Goal: Information Seeking & Learning: Understand process/instructions

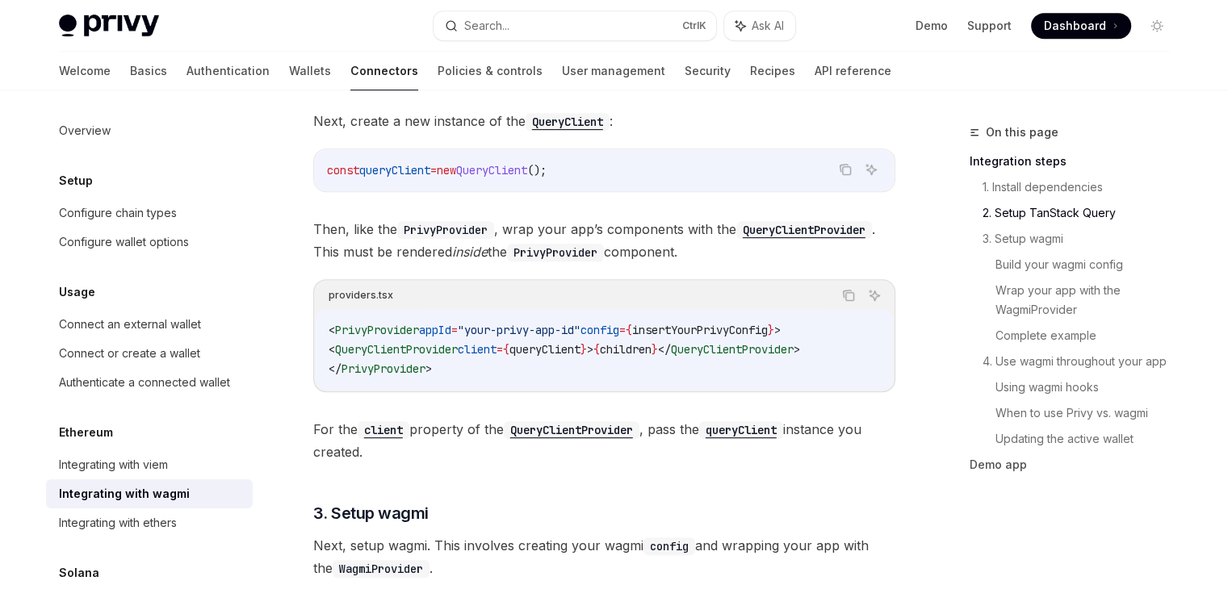
scroll to position [788, 0]
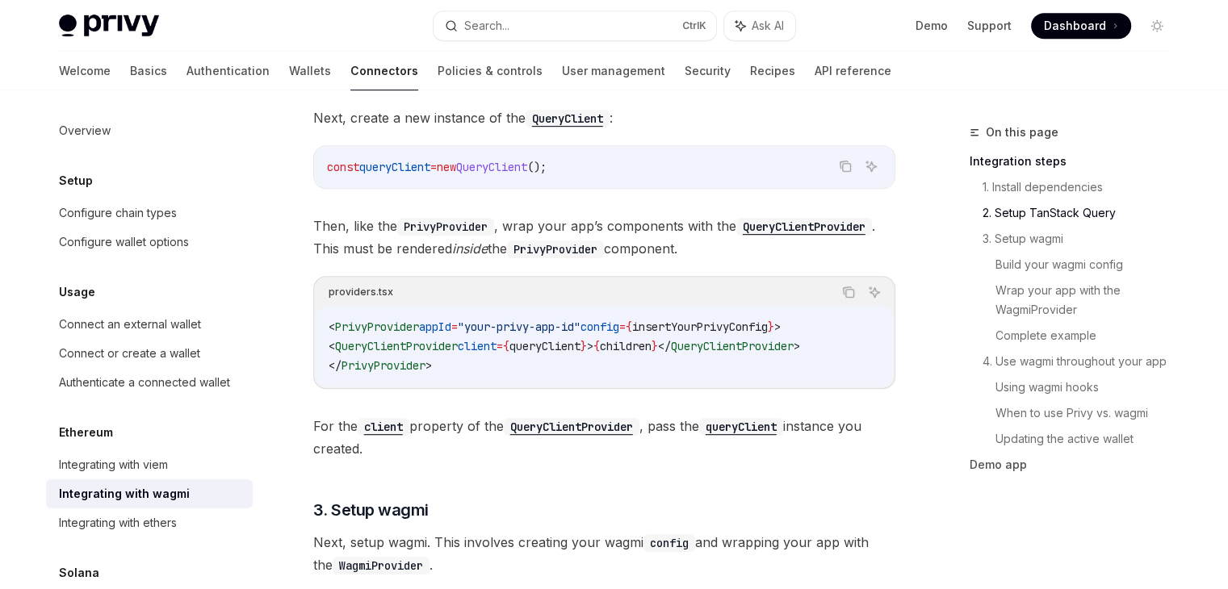
click at [501, 380] on div "< PrivyProvider appId = "your-privy-app-id" config = { insertYourPrivyConfig } …" at bounding box center [604, 346] width 577 height 81
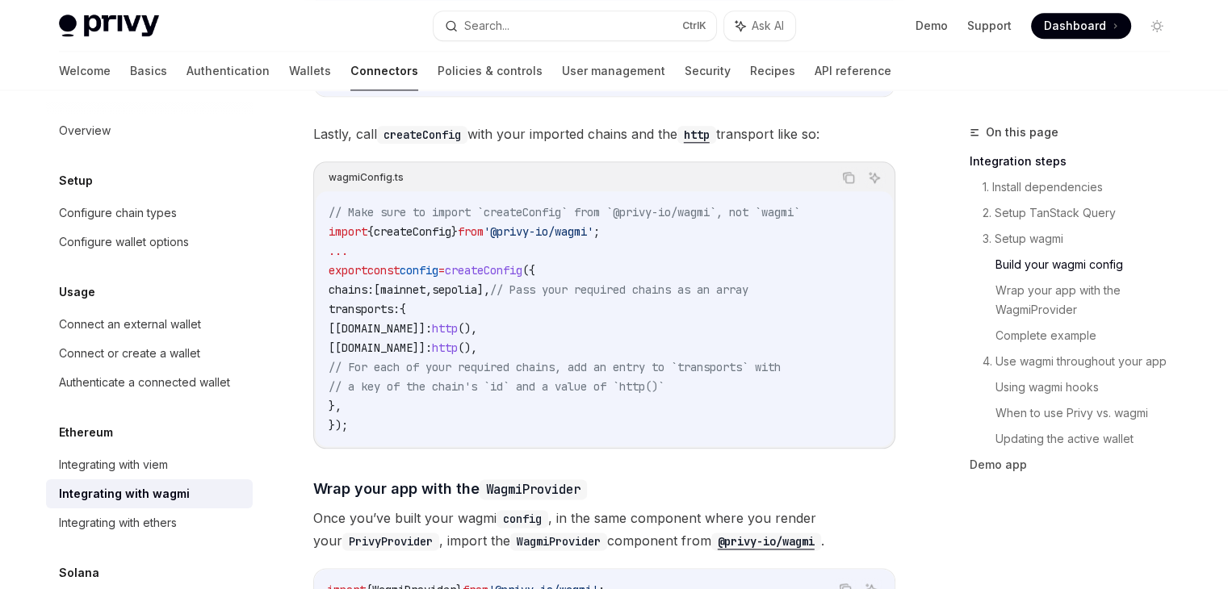
scroll to position [1828, 0]
click at [363, 302] on span "transports:" at bounding box center [364, 309] width 71 height 15
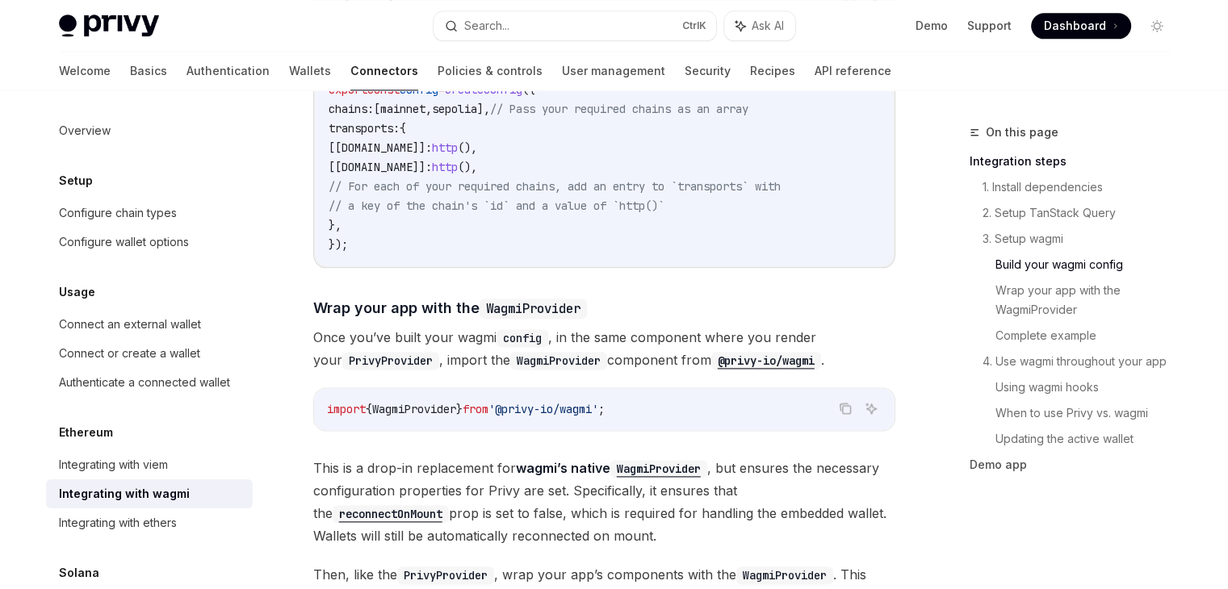
scroll to position [2009, 0]
click at [407, 246] on div "wagmiConfig.ts Copy Ask AI // Make sure to import `createConfig` from `@privy-i…" at bounding box center [604, 124] width 582 height 287
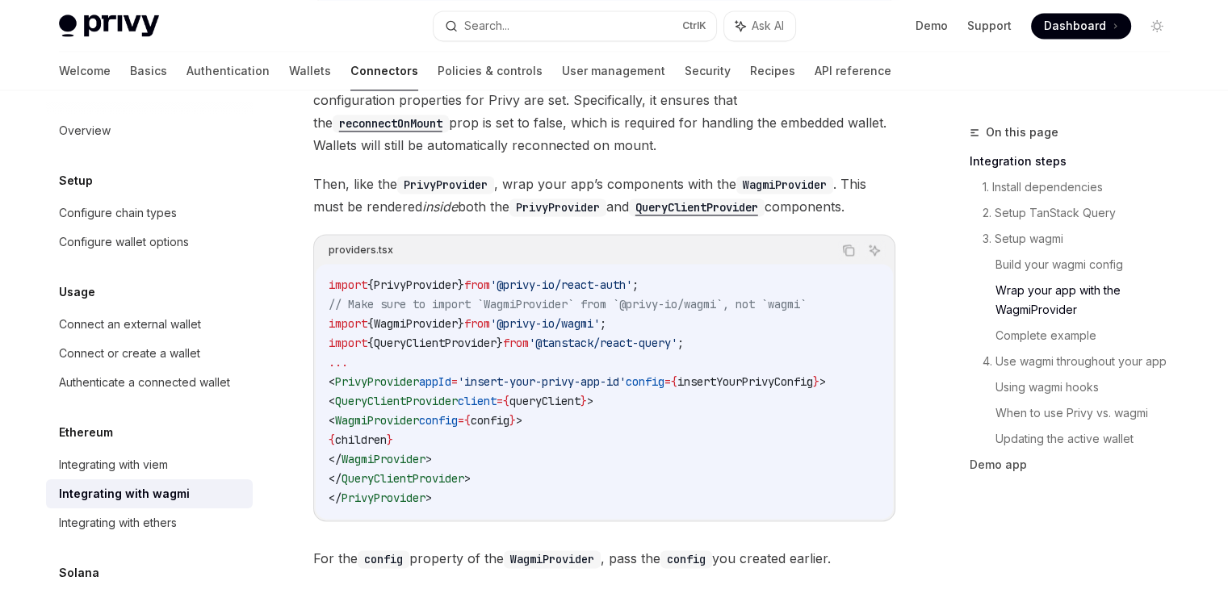
scroll to position [0, 10]
click at [480, 336] on span "QueryClientProvider" at bounding box center [435, 343] width 123 height 15
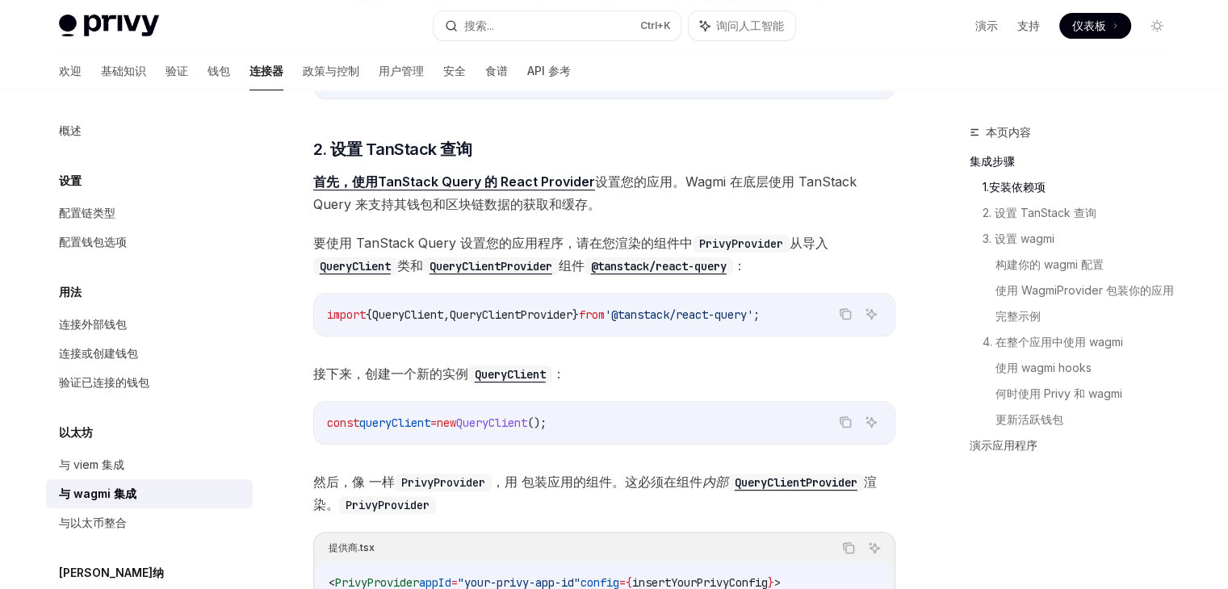
scroll to position [486, 0]
click at [527, 419] on span "QueryClient" at bounding box center [491, 424] width 71 height 15
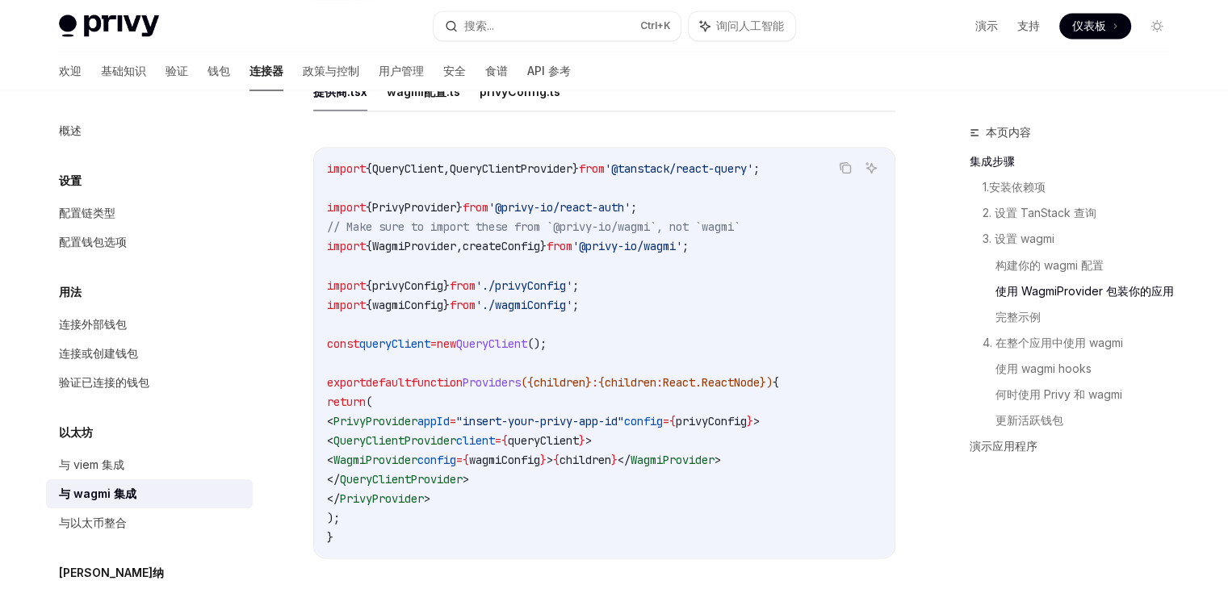
scroll to position [2819, 0]
click at [521, 354] on code "import { QueryClient , QueryClientProvider } from '@tanstack/react-query' ; imp…" at bounding box center [604, 354] width 555 height 388
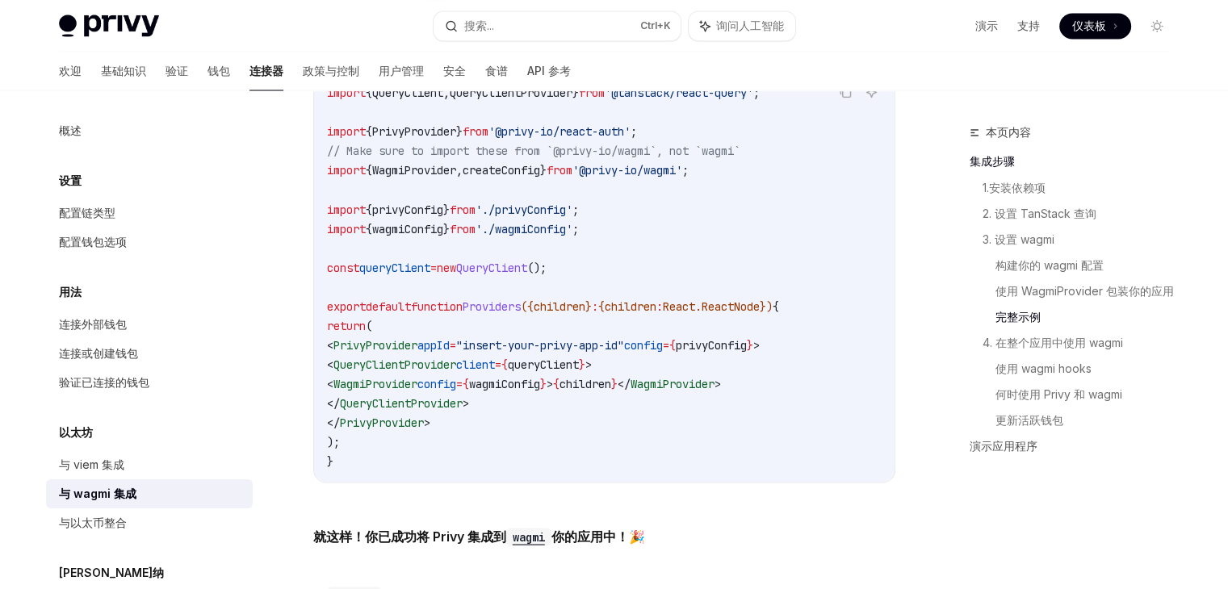
scroll to position [2896, 0]
click at [585, 399] on code "import { QueryClient , QueryClientProvider } from '@tanstack/react-query' ; imp…" at bounding box center [604, 276] width 555 height 388
click at [540, 386] on span "wagmiConfig" at bounding box center [504, 382] width 71 height 15
click at [546, 414] on code "import { QueryClient , QueryClientProvider } from '@tanstack/react-query' ; imp…" at bounding box center [604, 276] width 555 height 388
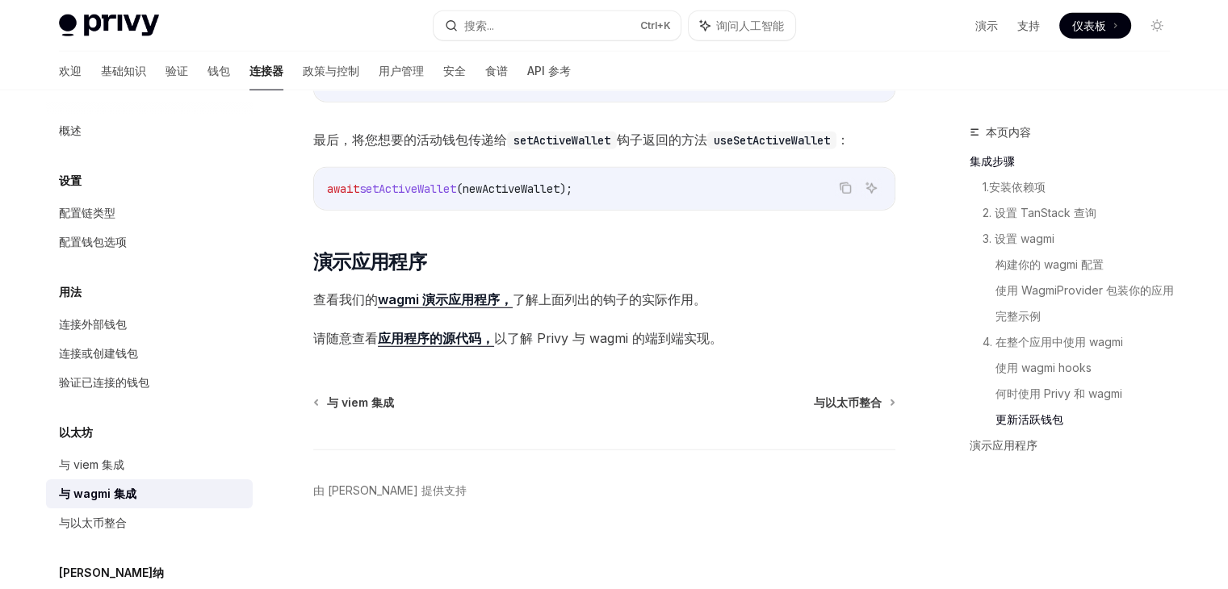
scroll to position [4425, 0]
click at [472, 296] on font "wagmi 演示应用程序，" at bounding box center [445, 299] width 135 height 16
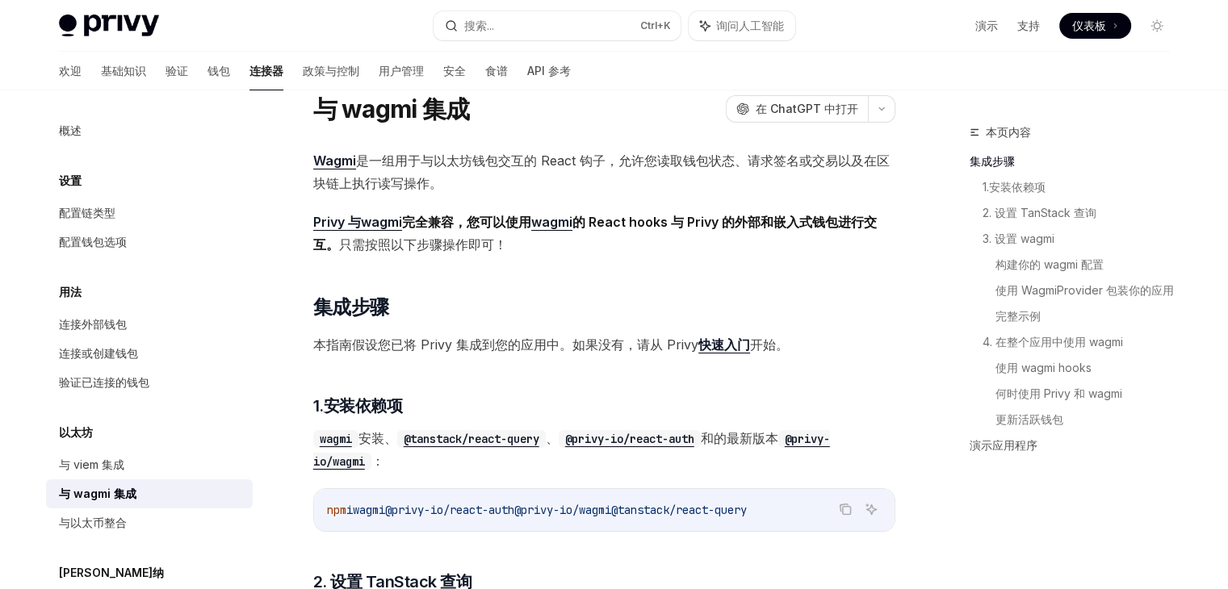
scroll to position [53, 0]
click at [824, 105] on font "在 ChatGPT 中打开" at bounding box center [807, 110] width 103 height 14
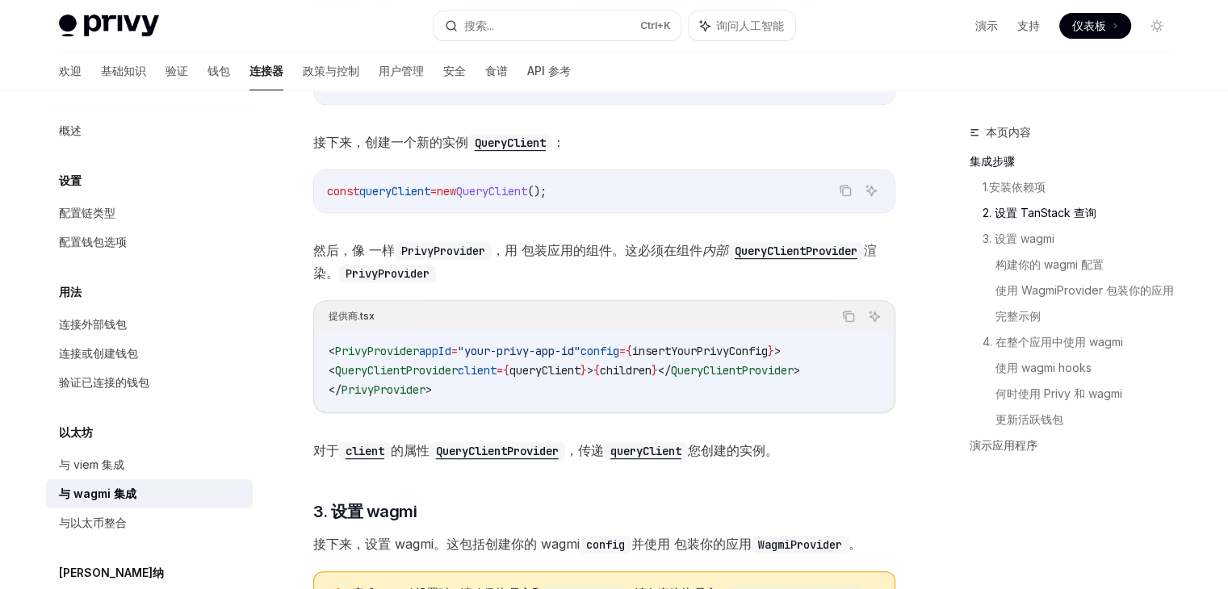
scroll to position [719, 0]
click at [539, 365] on span "queryClient" at bounding box center [545, 370] width 71 height 15
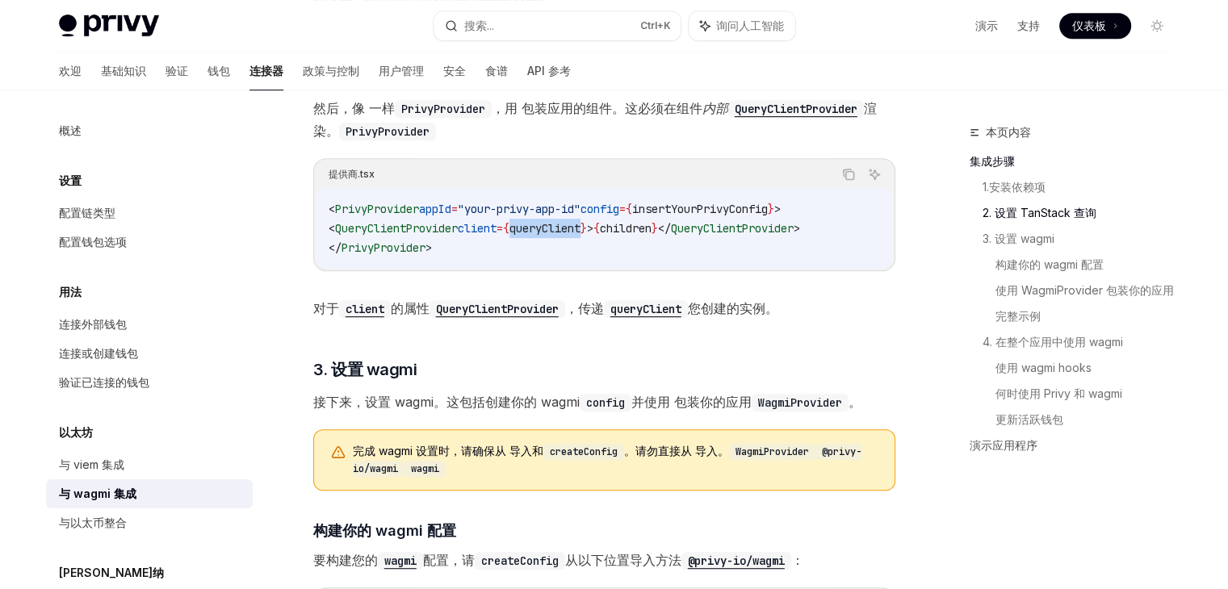
scroll to position [862, 0]
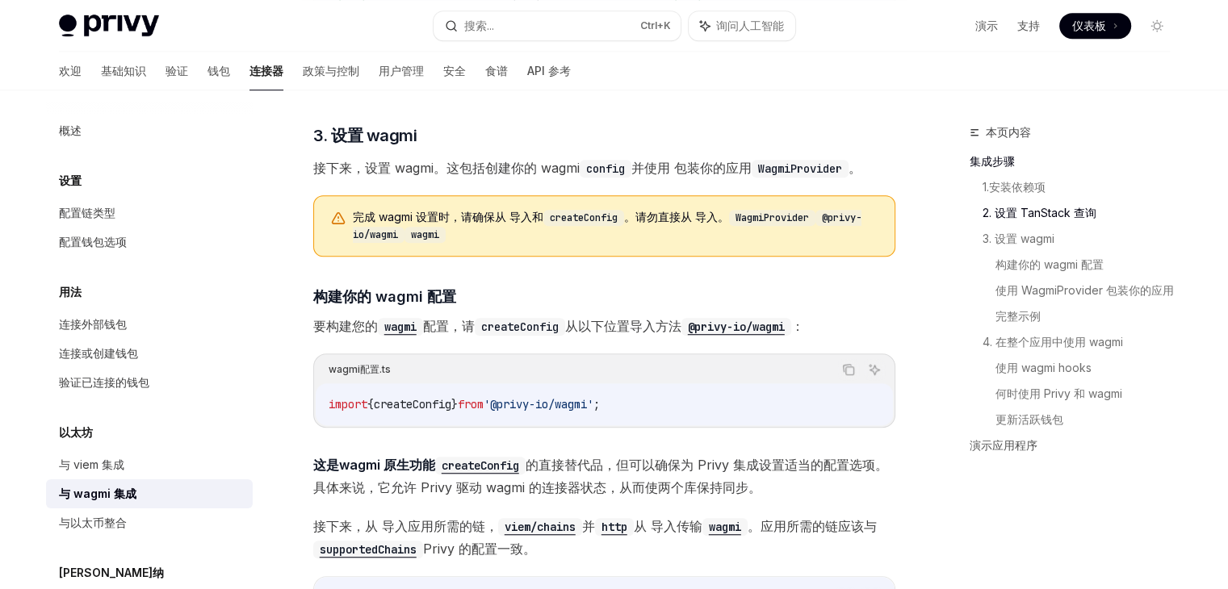
scroll to position [1136, 0]
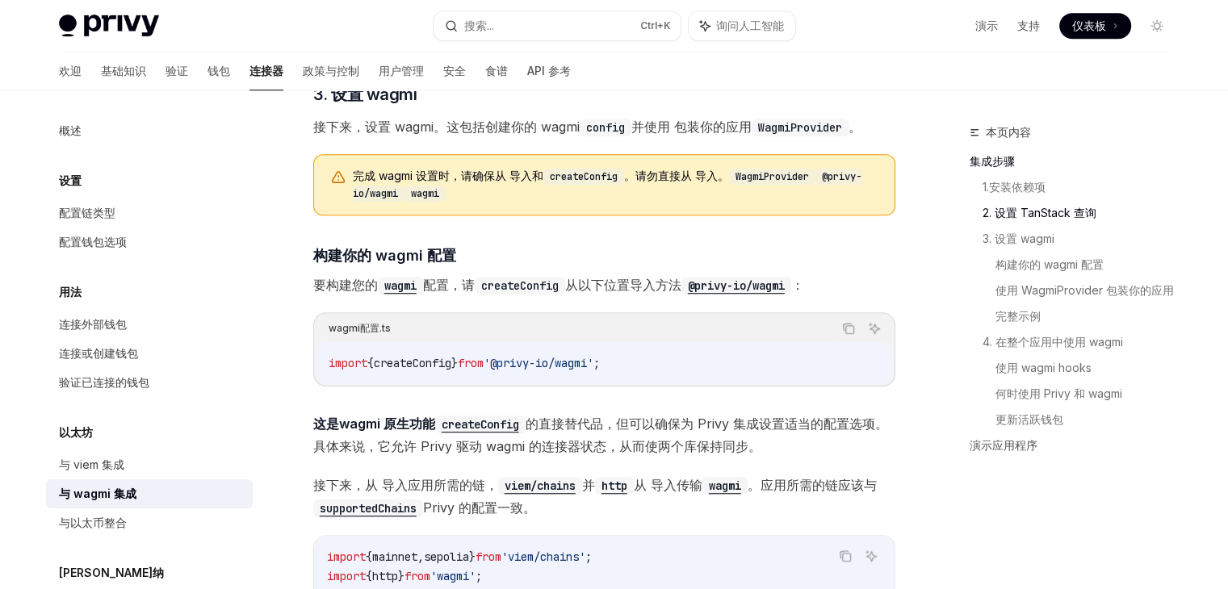
click at [410, 356] on span "createConfig" at bounding box center [413, 363] width 78 height 15
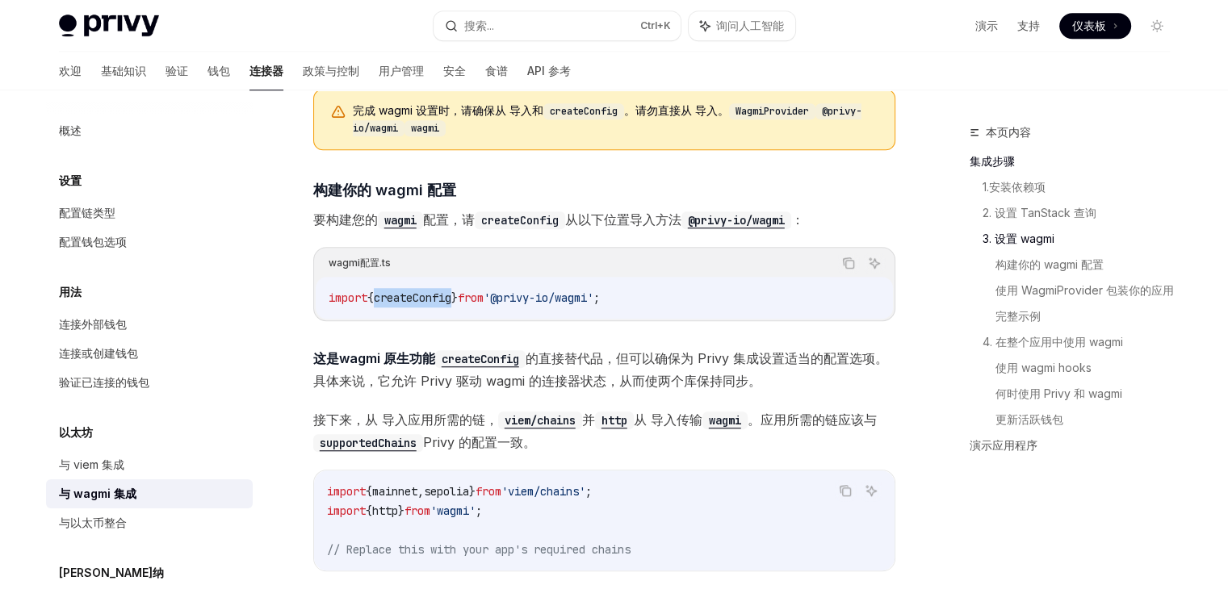
scroll to position [1205, 0]
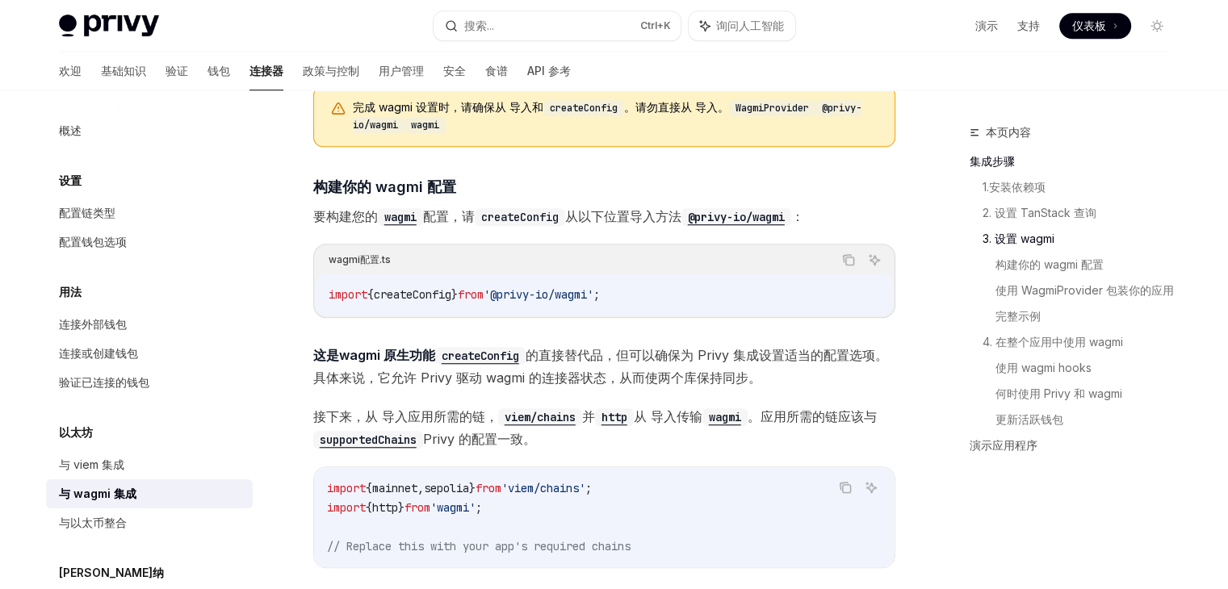
click at [491, 344] on span "这是wagmi 原生功能 createConfig 的直接替代品 ，但可以确保为 Privy 集成设置适当的配置选项。具体来说，它允许 Privy 驱动 wa…" at bounding box center [604, 366] width 582 height 45
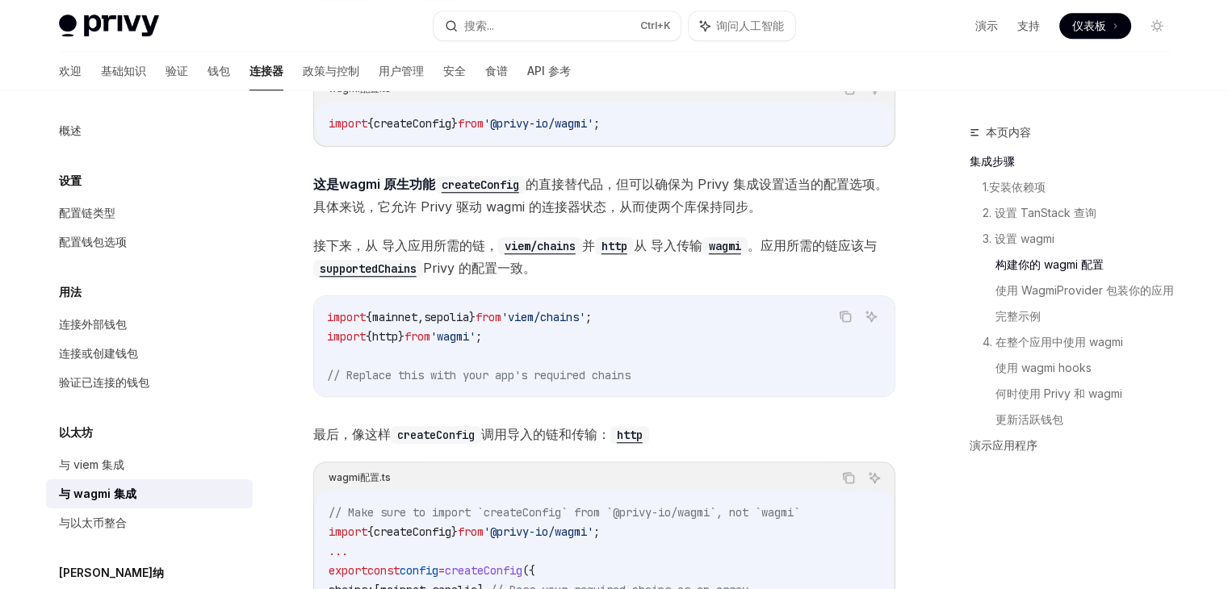
scroll to position [1378, 0]
click at [491, 341] on code "import { mainnet , sepolia } from 'viem/chains' ; import { http } from 'wagmi' …" at bounding box center [604, 345] width 555 height 78
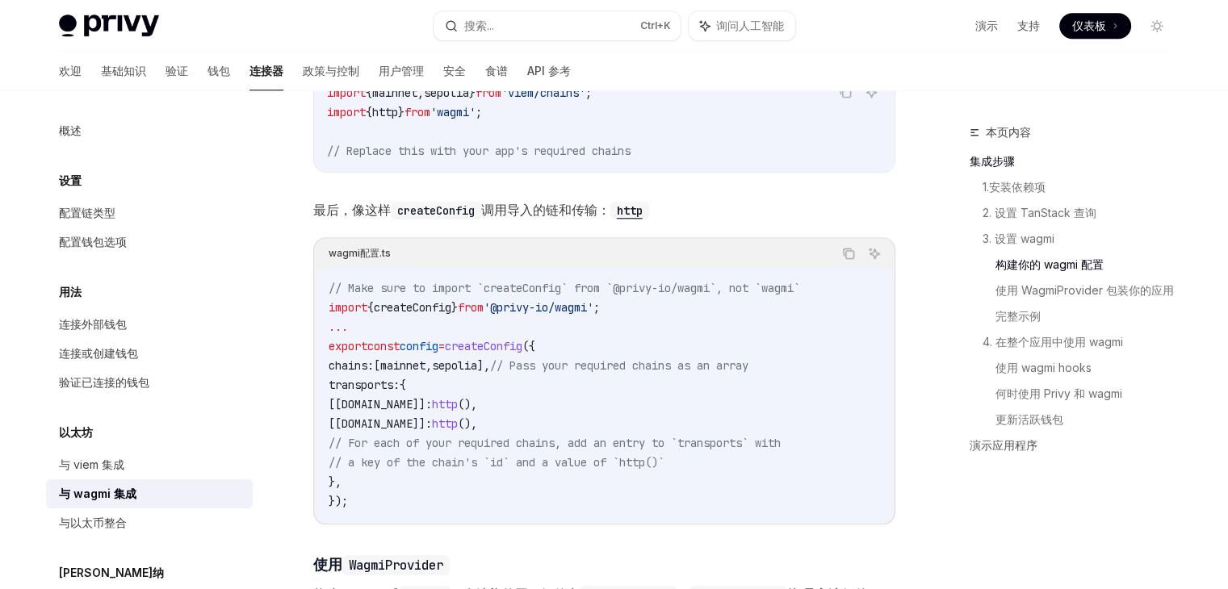
scroll to position [1659, 0]
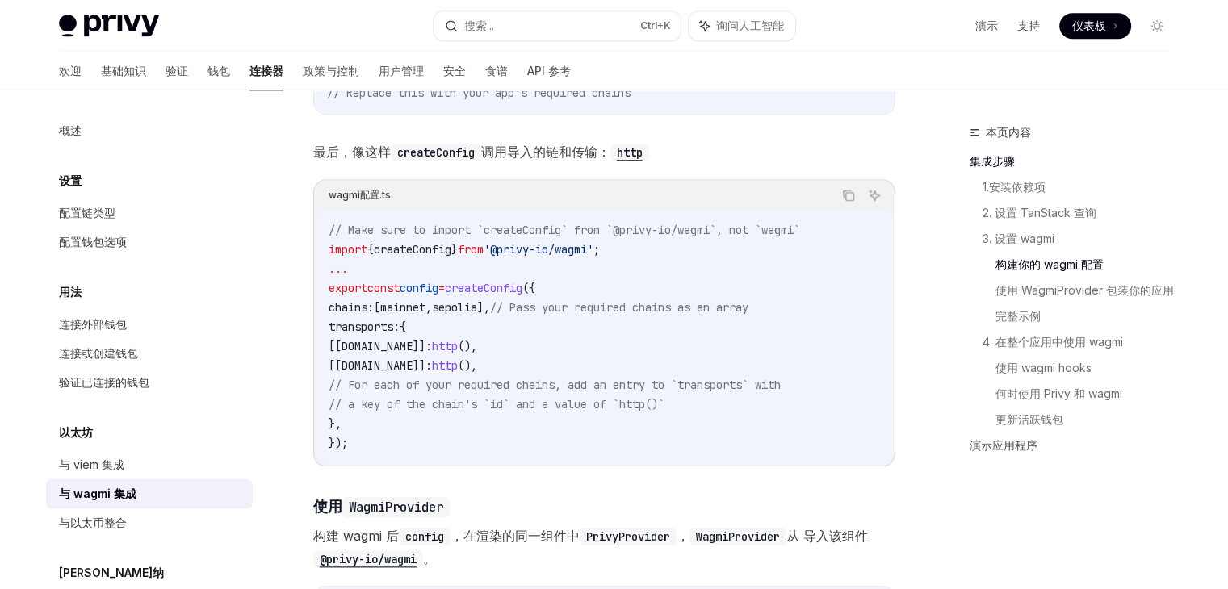
click at [438, 291] on span "config" at bounding box center [419, 288] width 39 height 15
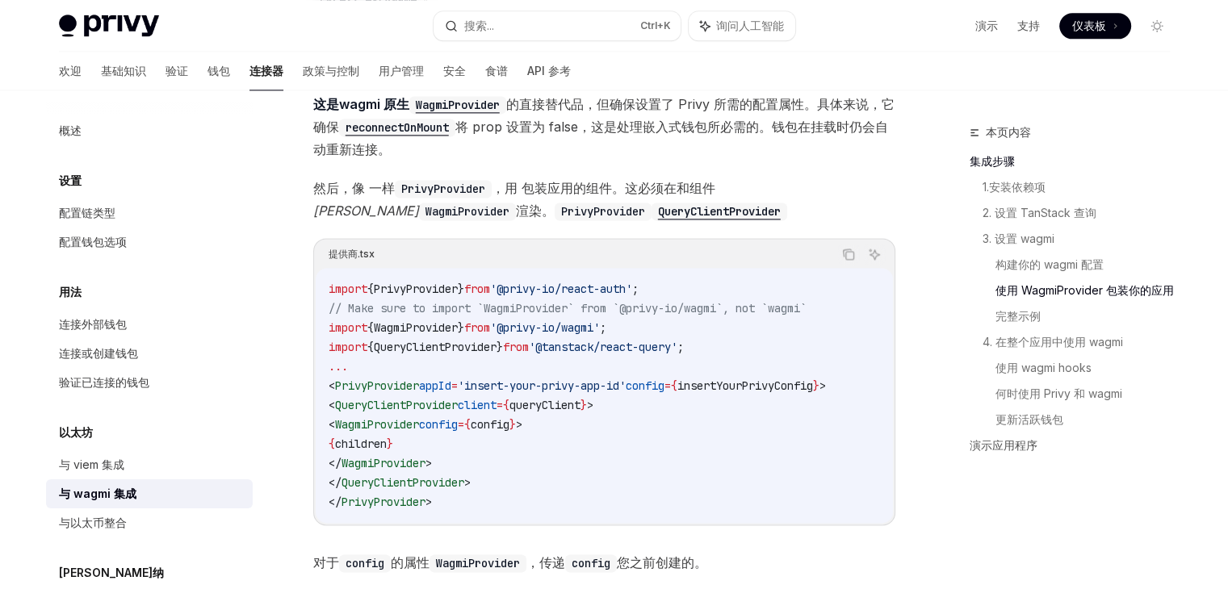
scroll to position [2225, 0]
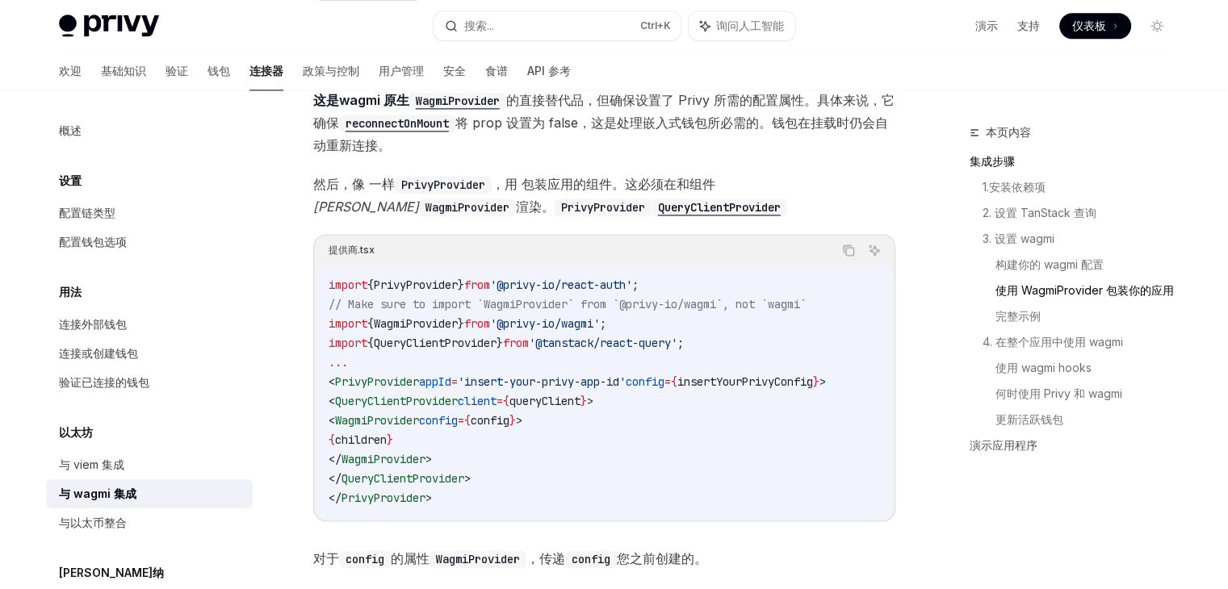
click at [501, 429] on code "import { PrivyProvider } from '@privy-io/react-auth' ; // Make sure to import `…" at bounding box center [604, 391] width 551 height 233
click at [449, 445] on code "import { PrivyProvider } from '@privy-io/react-auth' ; // Make sure to import `…" at bounding box center [604, 391] width 551 height 233
click at [520, 475] on code "import { PrivyProvider } from '@privy-io/react-auth' ; // Make sure to import `…" at bounding box center [604, 391] width 551 height 233
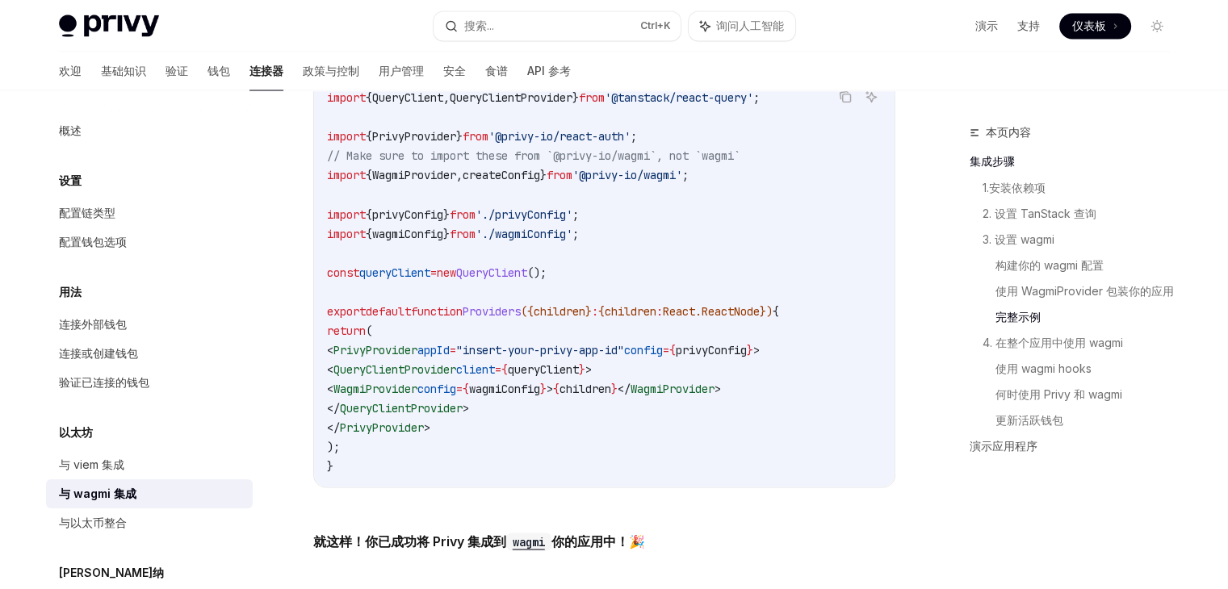
scroll to position [2891, 0]
click at [417, 395] on span "WagmiProvider" at bounding box center [375, 388] width 84 height 15
click at [540, 386] on span "wagmiConfig" at bounding box center [504, 388] width 71 height 15
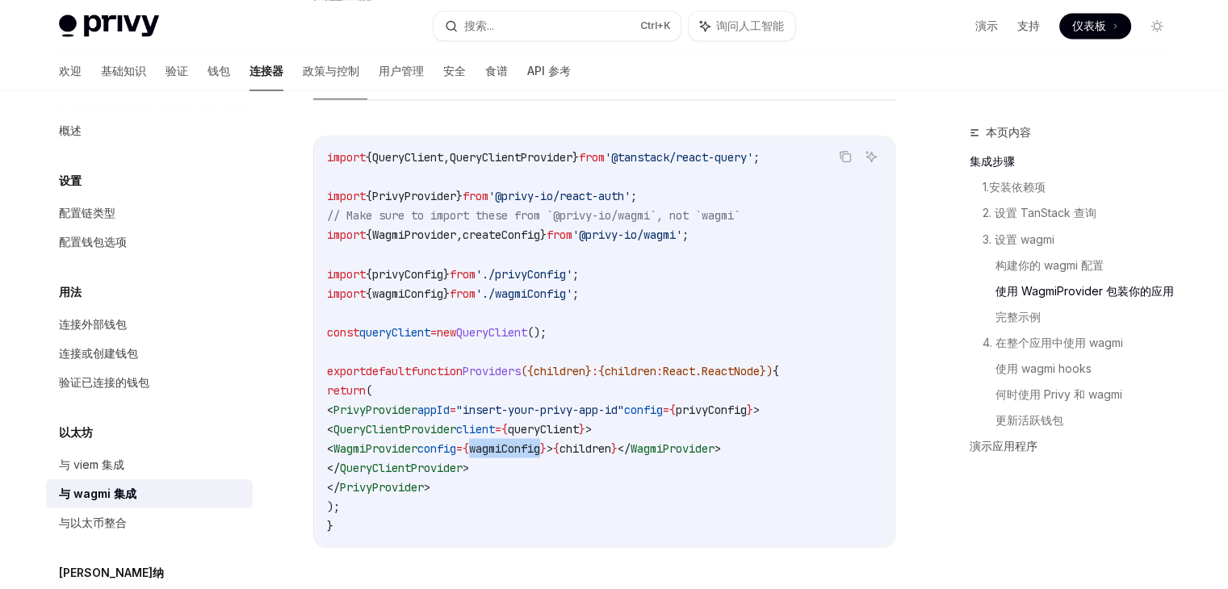
scroll to position [2826, 0]
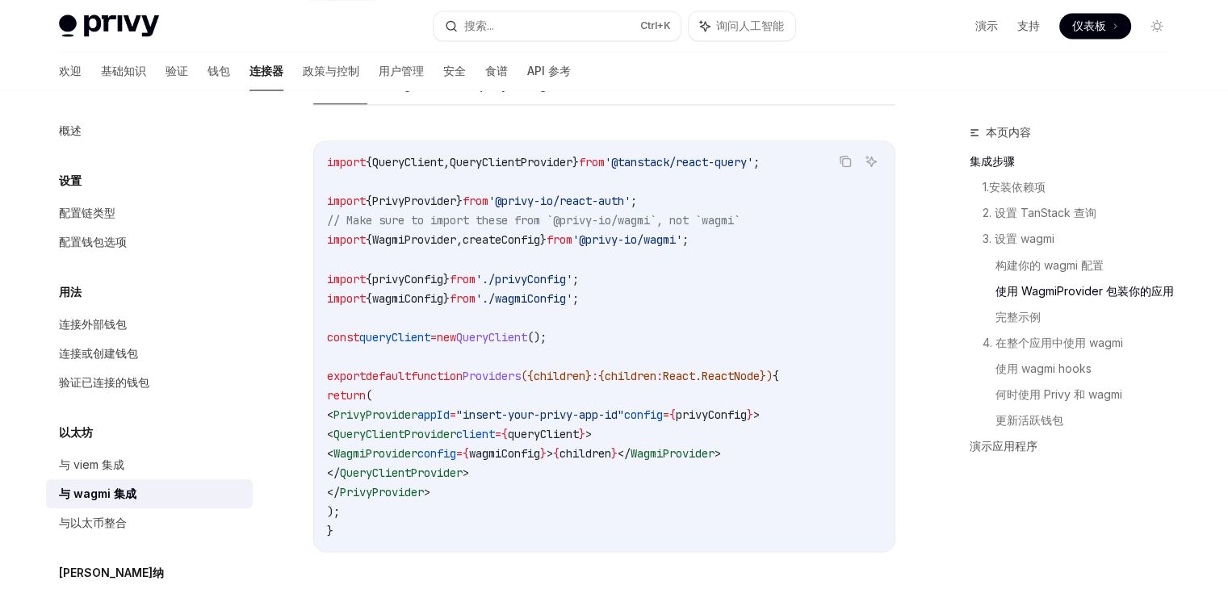
click at [646, 330] on code "import { QueryClient , QueryClientProvider } from '@tanstack/react-query' ; imp…" at bounding box center [604, 347] width 555 height 388
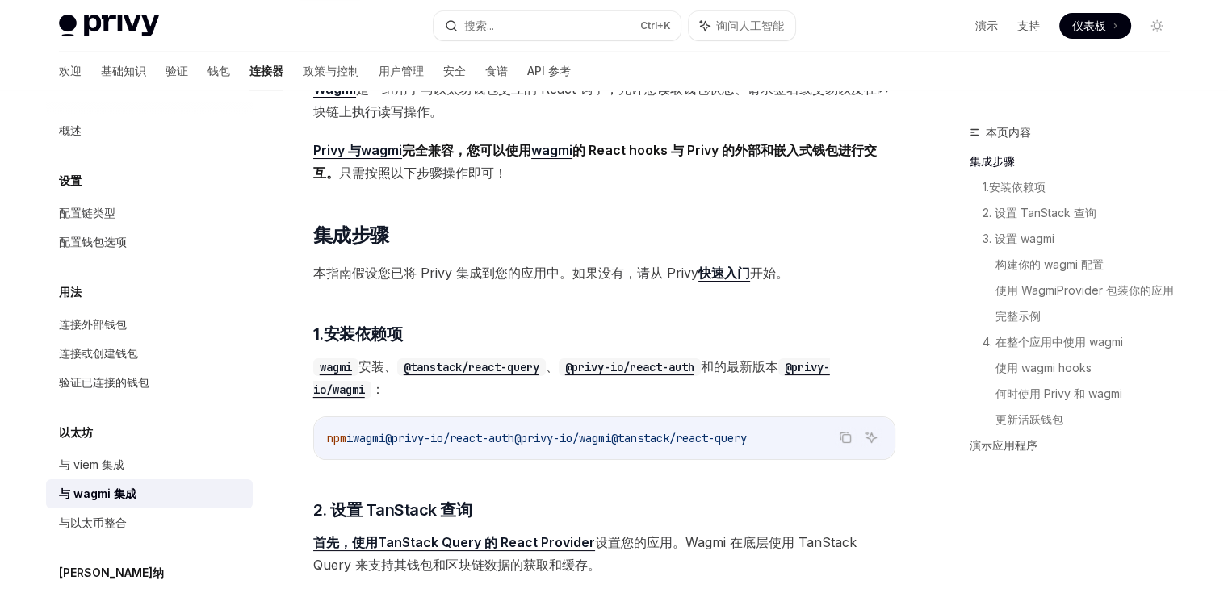
scroll to position [108, 0]
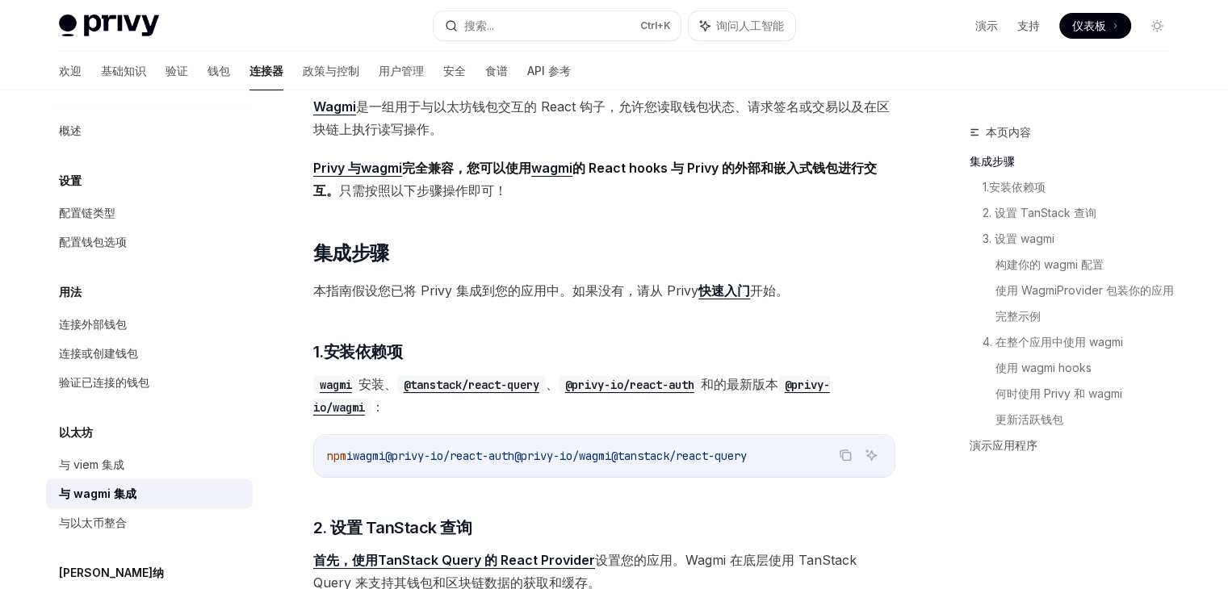
click at [723, 290] on font "快速入门" at bounding box center [724, 291] width 52 height 16
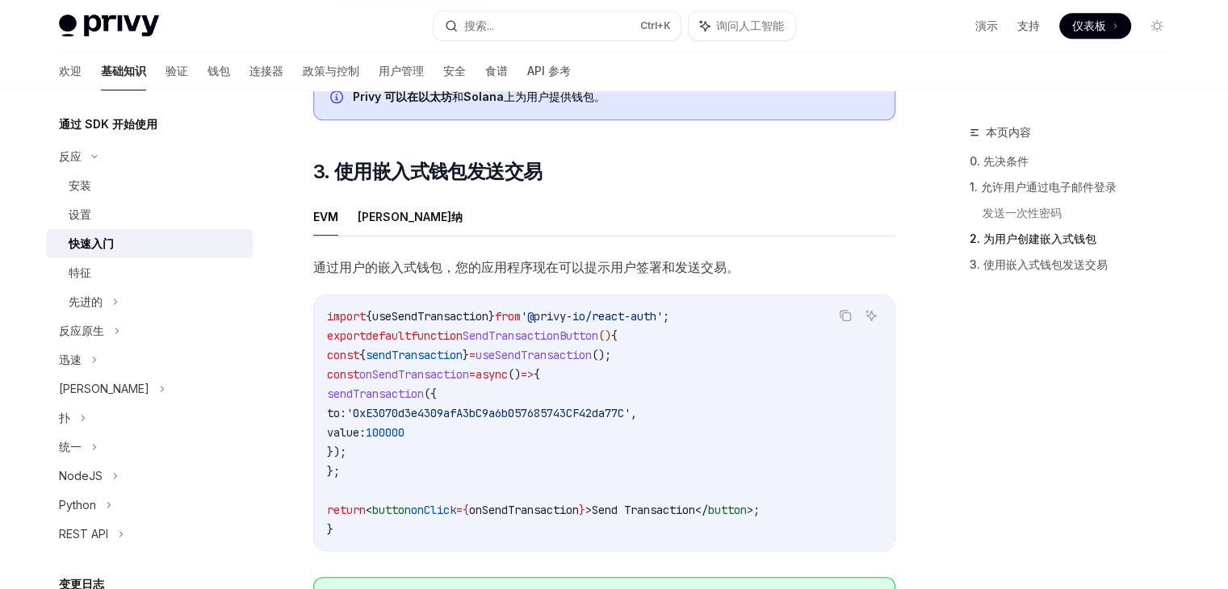
scroll to position [1306, 0]
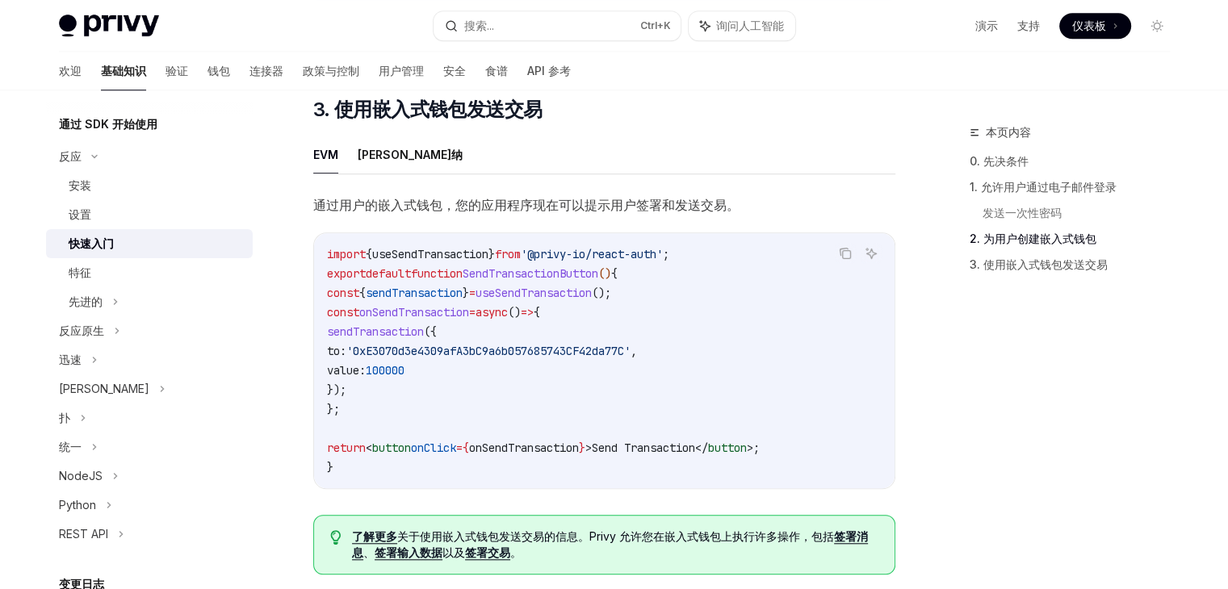
click at [553, 281] on span "SendTransactionButton" at bounding box center [531, 273] width 136 height 15
click at [461, 259] on span "useSendTransaction" at bounding box center [430, 254] width 116 height 15
click at [568, 300] on span "useSendTransaction" at bounding box center [534, 293] width 116 height 15
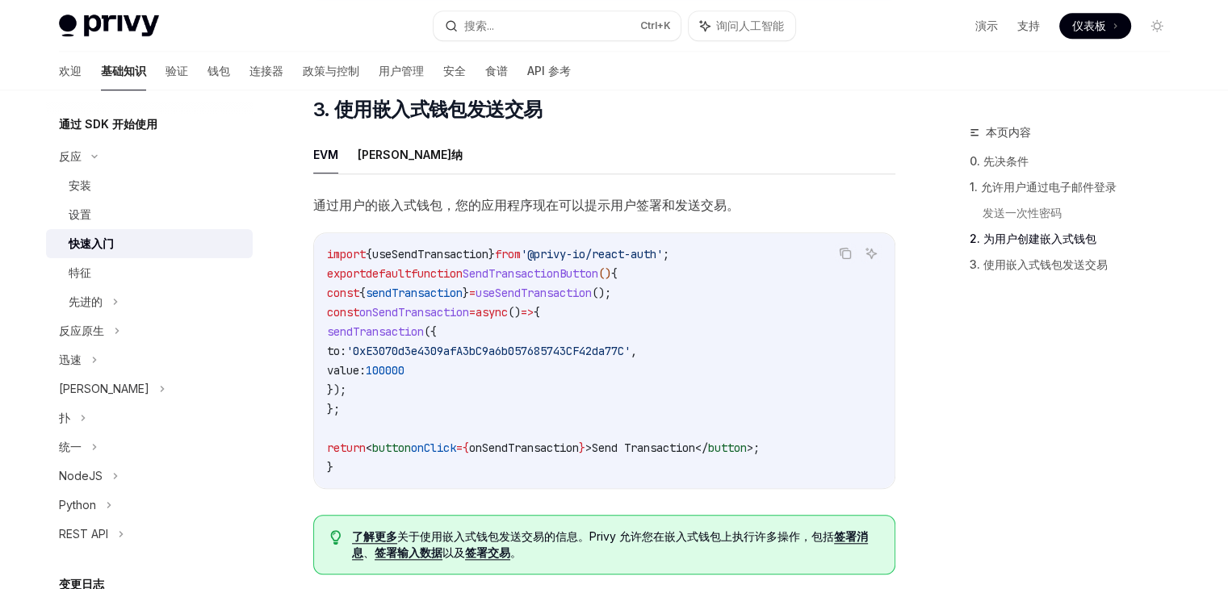
click at [432, 250] on span "useSendTransaction" at bounding box center [430, 254] width 116 height 15
click at [526, 281] on span "SendTransactionButton" at bounding box center [531, 273] width 136 height 15
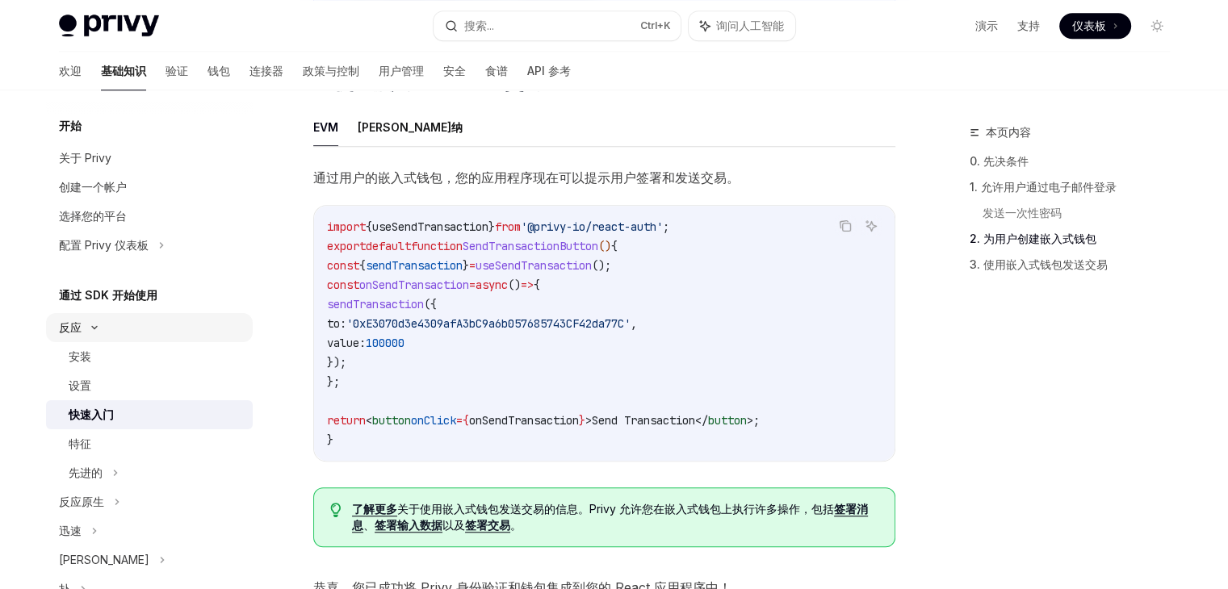
scroll to position [1334, 0]
click at [208, 69] on font "钱包" at bounding box center [219, 71] width 23 height 14
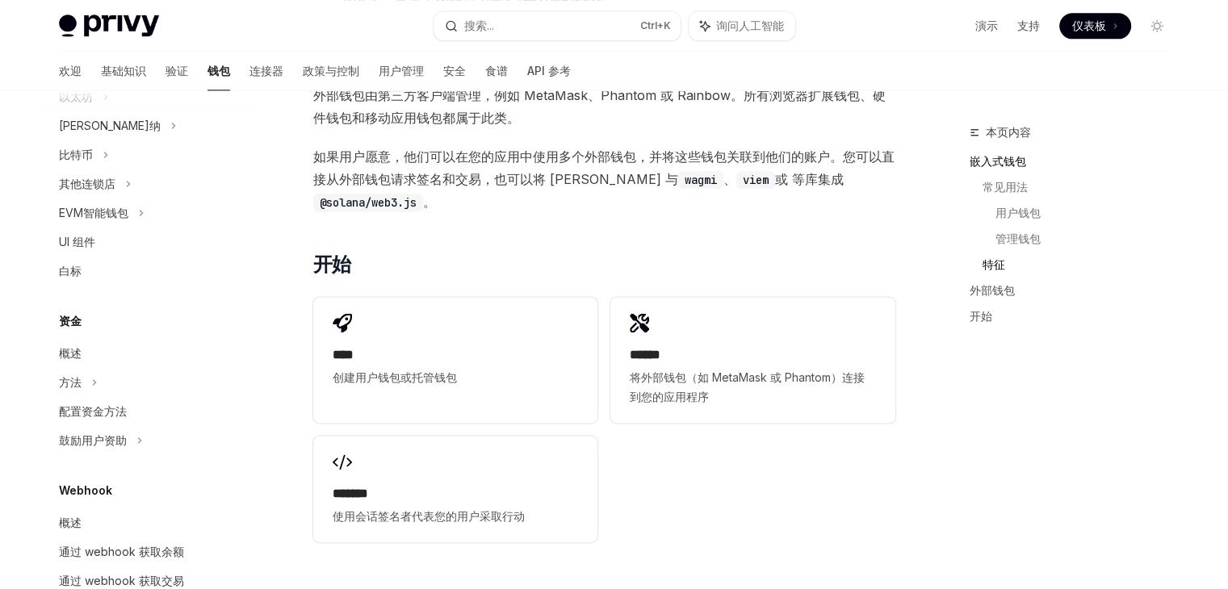
scroll to position [2221, 0]
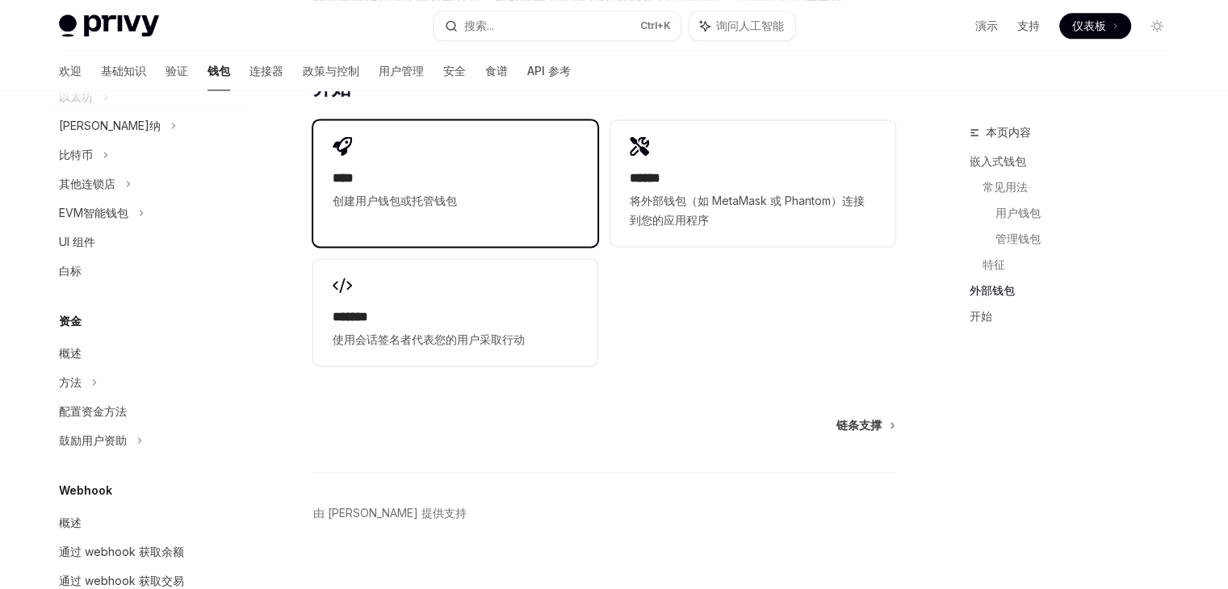
click at [468, 199] on div "**** 创建用户钱包或托管钱包" at bounding box center [455, 173] width 284 height 107
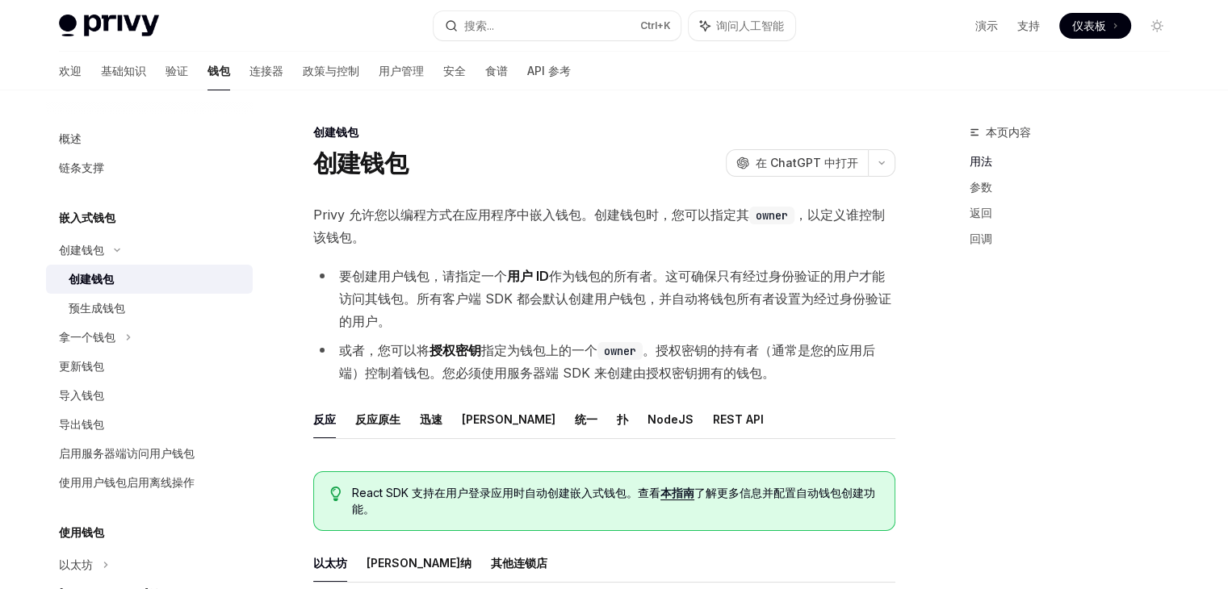
type textarea "*"
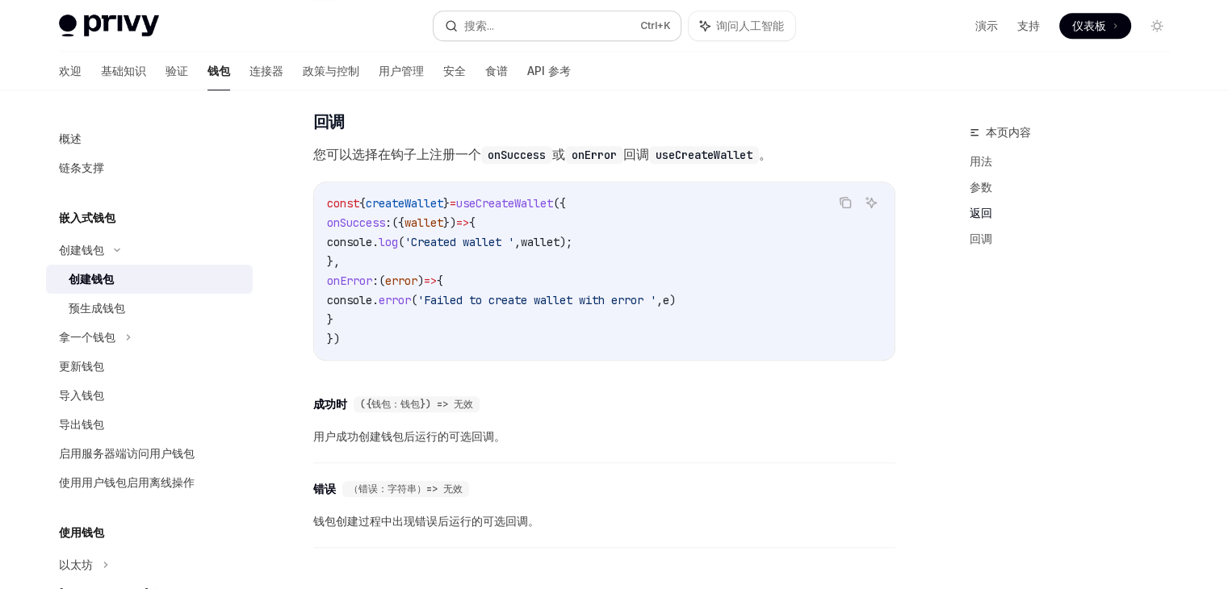
click at [535, 20] on button "搜索... Ctrl +K" at bounding box center [557, 25] width 247 height 29
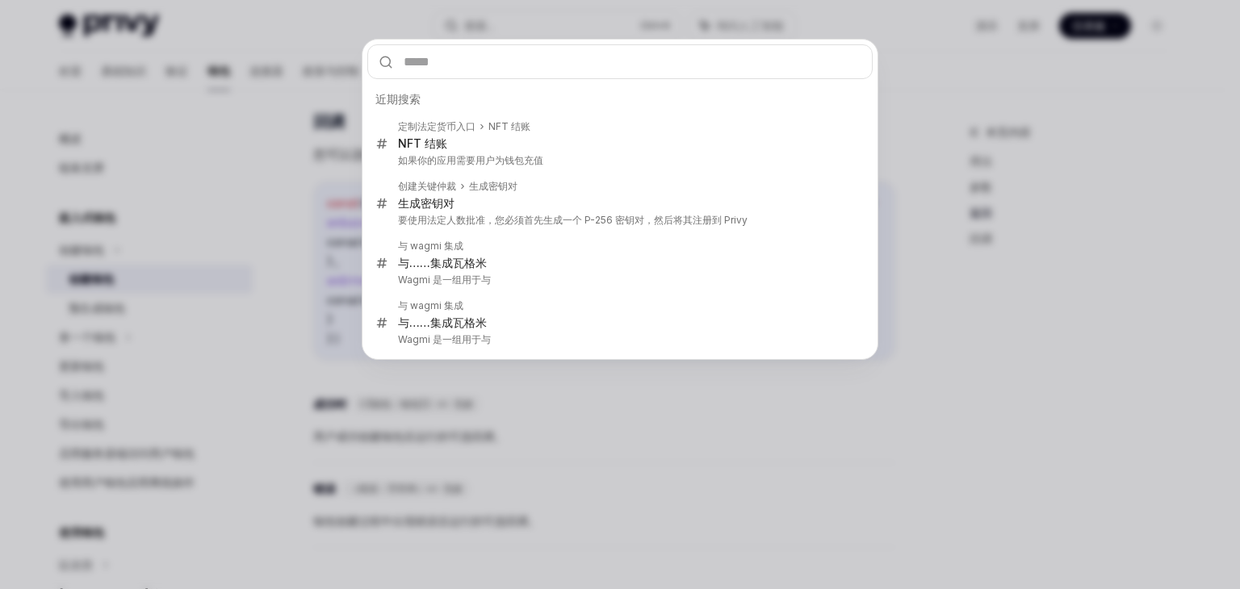
click at [491, 72] on input "text" at bounding box center [619, 61] width 505 height 35
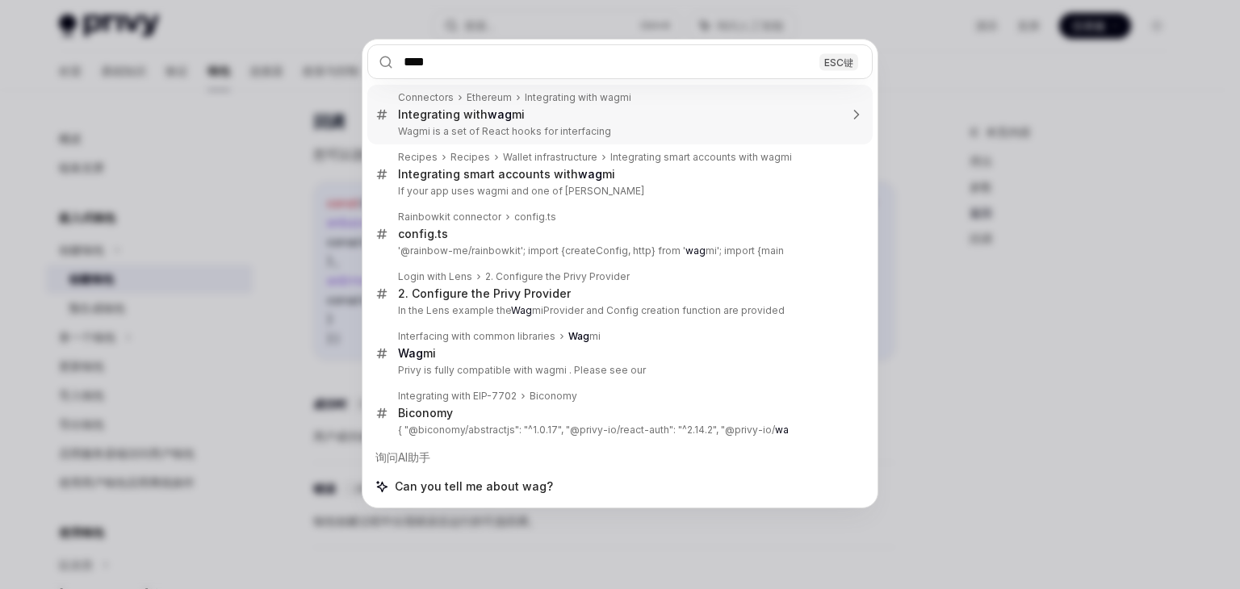
type input "*****"
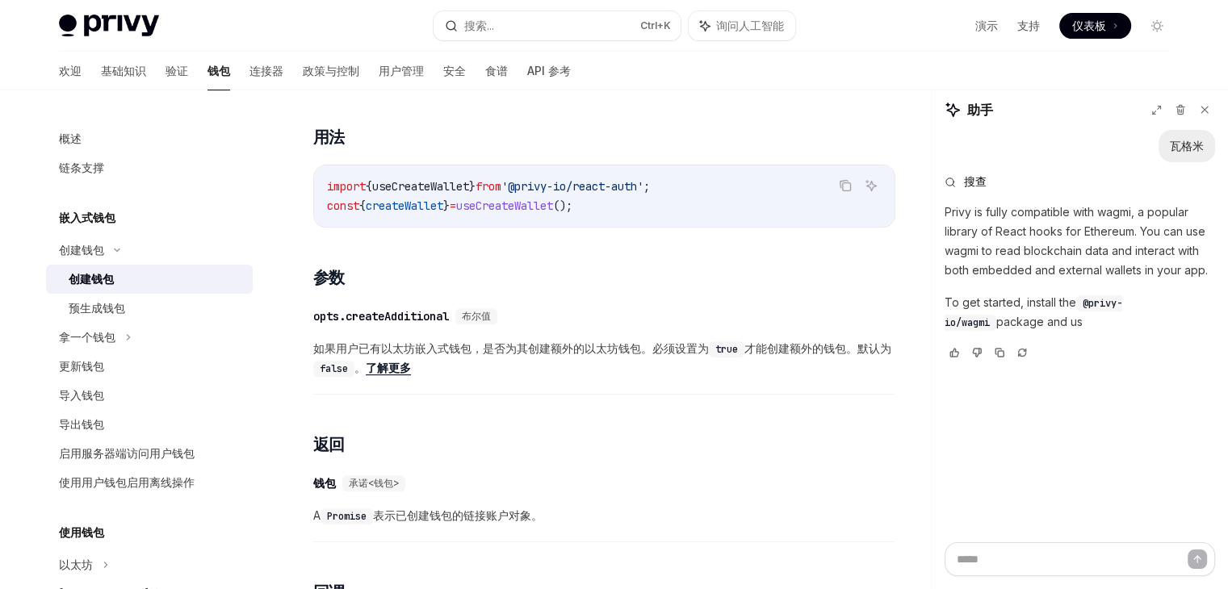
scroll to position [598, 0]
click at [490, 27] on font "搜索..." at bounding box center [479, 26] width 30 height 14
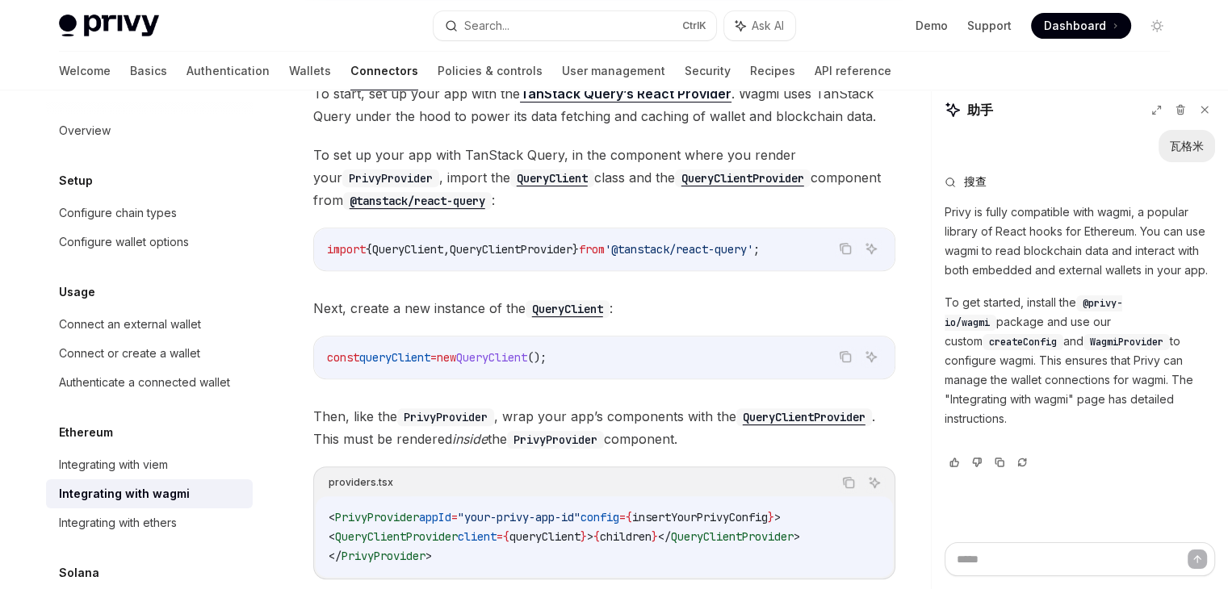
scroll to position [90, 0]
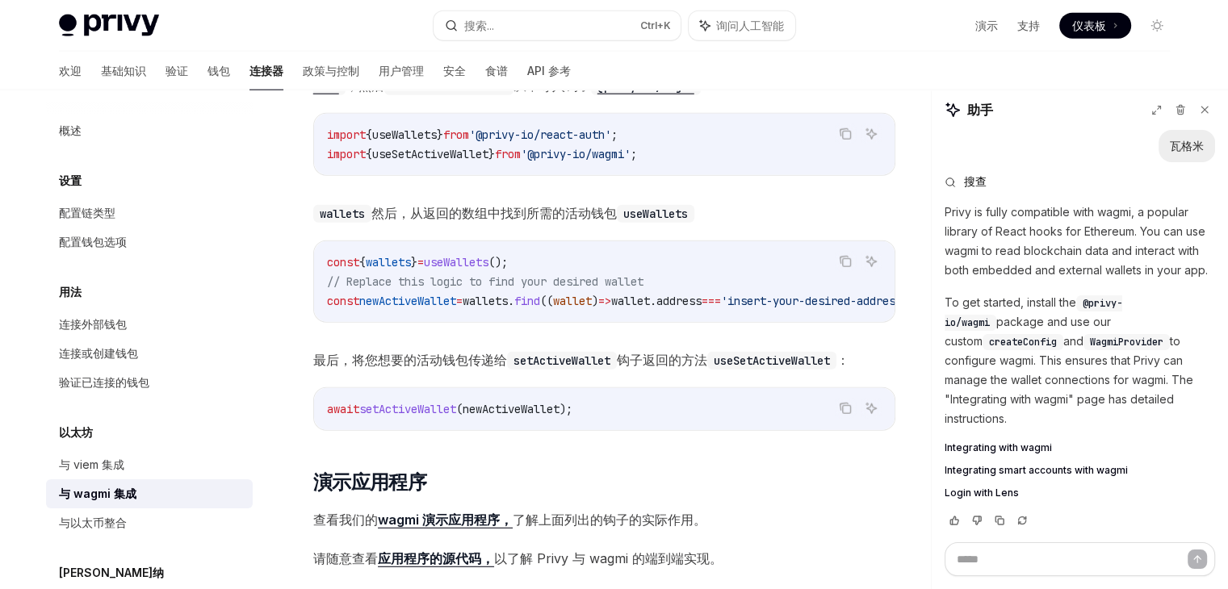
type textarea "*"
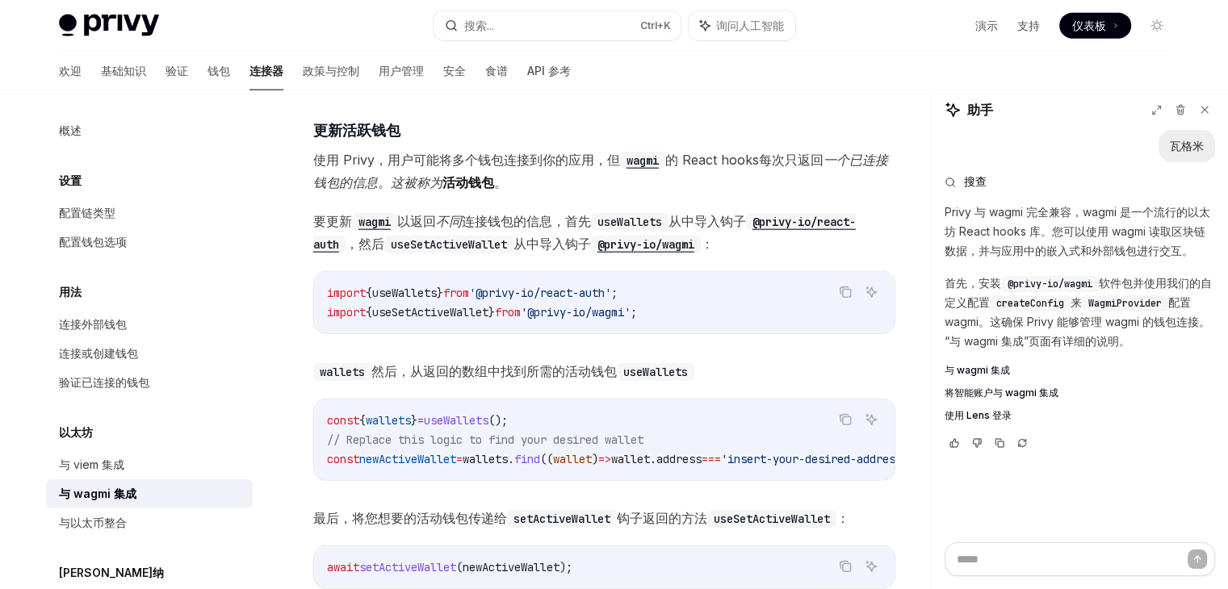
scroll to position [4425, 0]
